Goal: Information Seeking & Learning: Learn about a topic

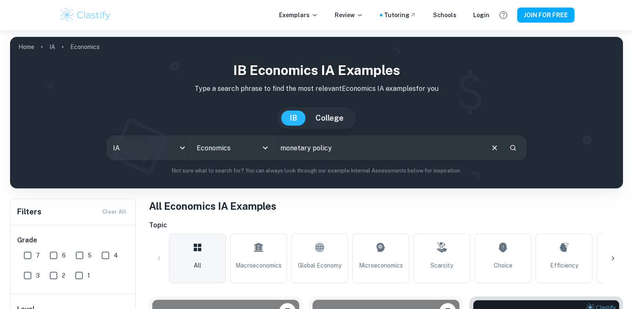
type input "monetary policy"
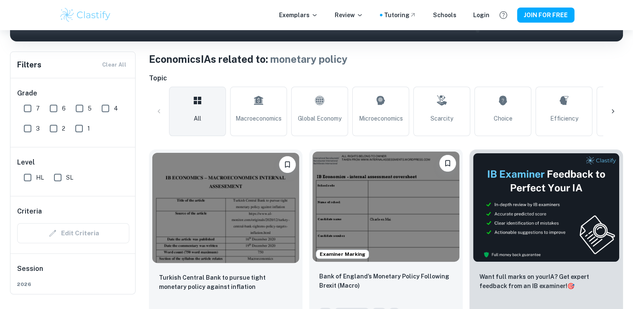
scroll to position [167, 0]
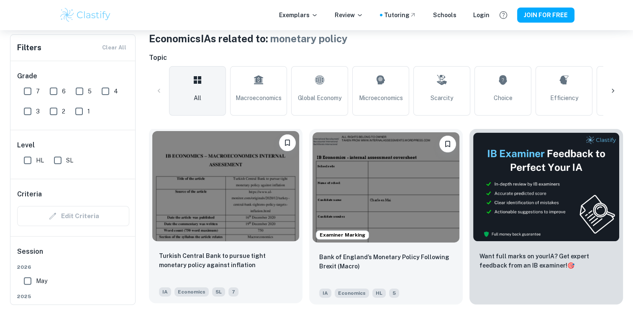
click at [264, 223] on img at bounding box center [225, 186] width 147 height 110
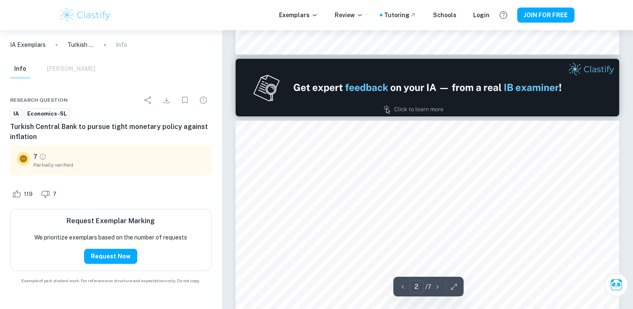
scroll to position [586, 0]
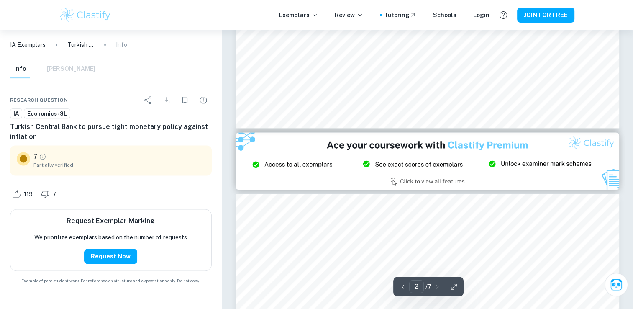
type input "3"
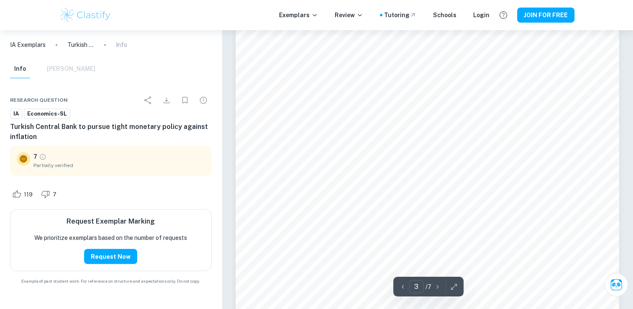
scroll to position [1507, 0]
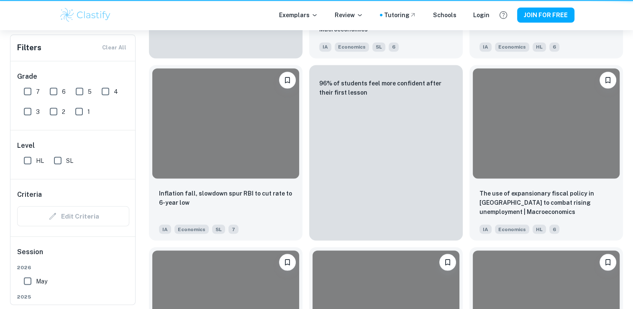
scroll to position [167, 0]
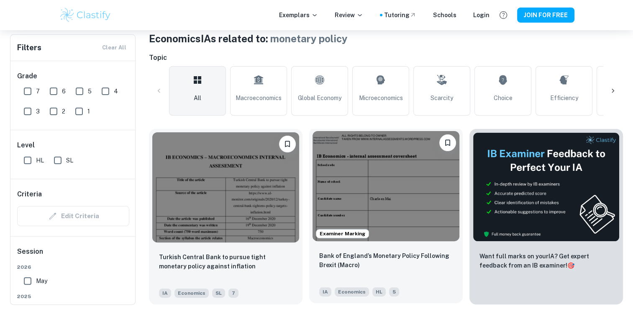
click at [406, 227] on img at bounding box center [386, 186] width 147 height 110
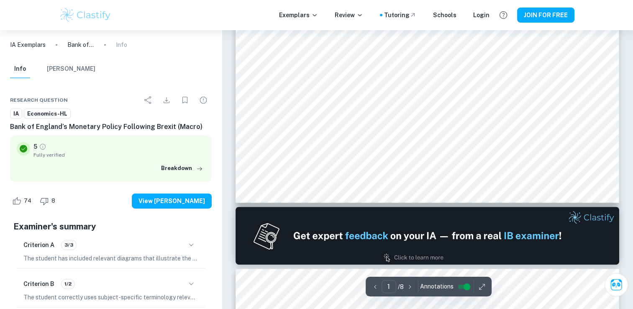
type input "2"
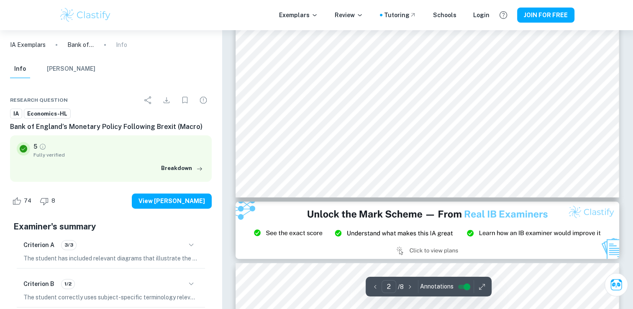
scroll to position [1004, 0]
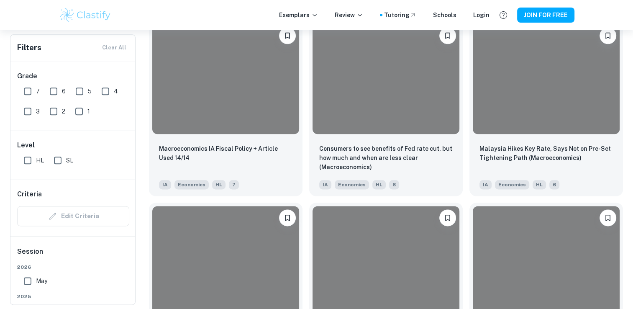
scroll to position [167, 0]
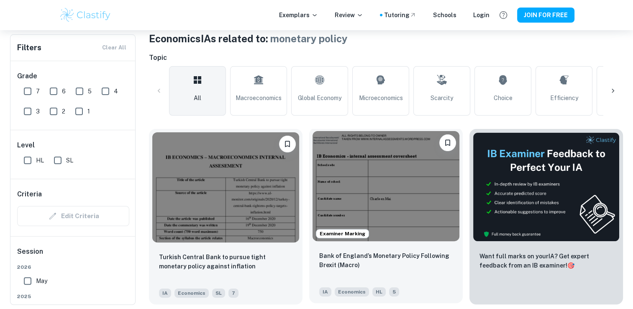
click at [366, 160] on img at bounding box center [386, 186] width 147 height 110
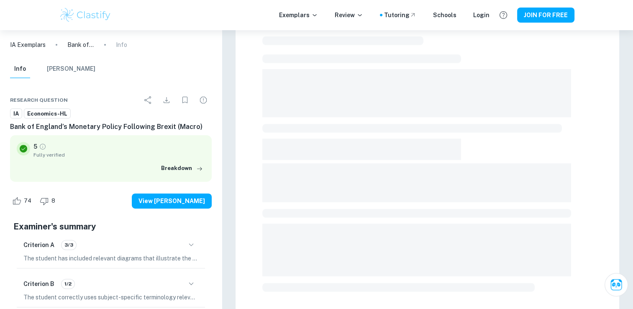
scroll to position [272, 0]
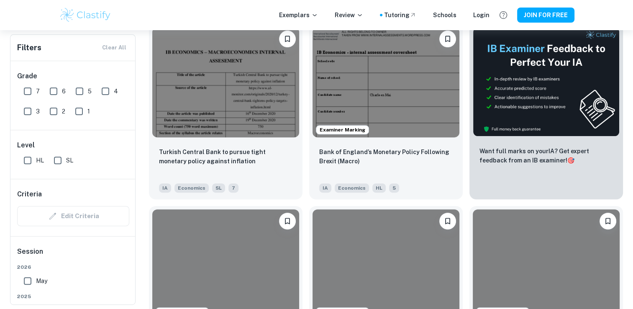
scroll to position [167, 0]
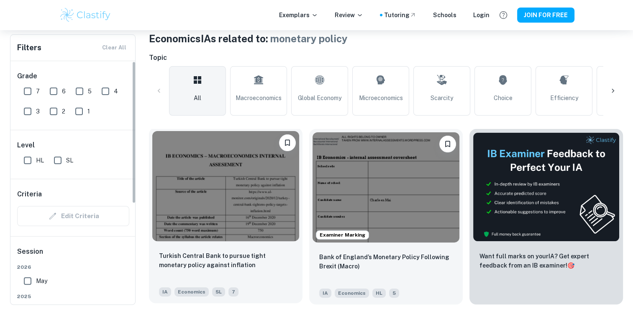
click at [190, 195] on img at bounding box center [225, 186] width 147 height 110
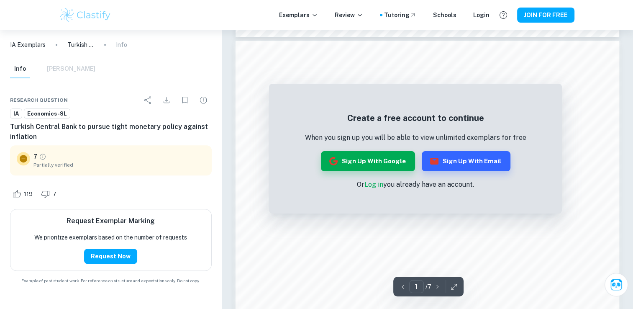
scroll to position [565, 0]
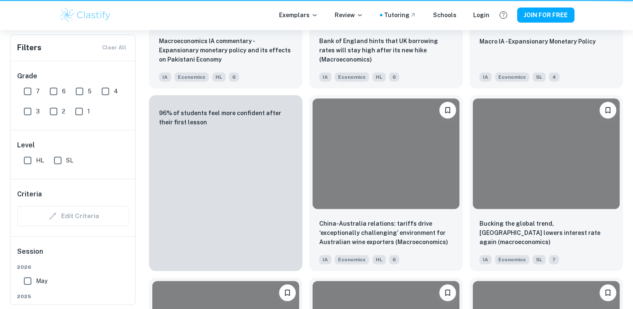
scroll to position [167, 0]
